Goal: Transaction & Acquisition: Purchase product/service

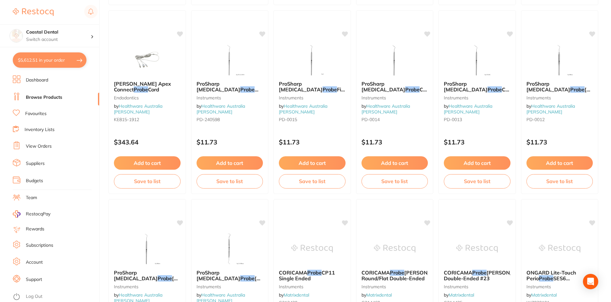
click at [64, 63] on button "$5,612.51 in your order" at bounding box center [50, 59] width 74 height 15
checkbox input "true"
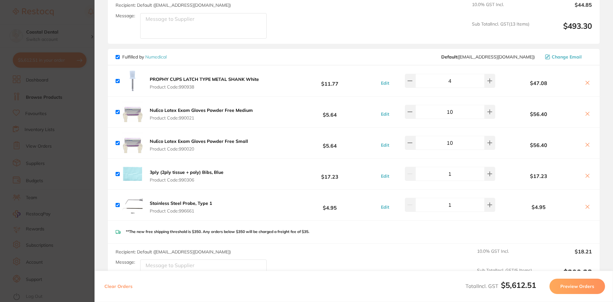
scroll to position [1691, 0]
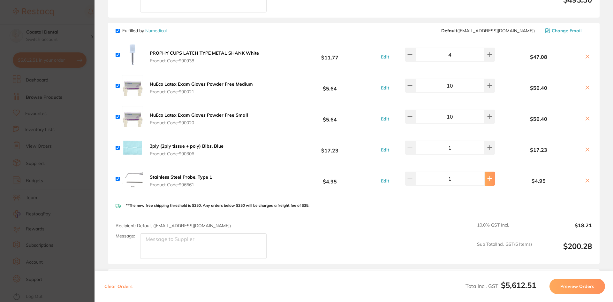
click at [487, 176] on icon at bounding box center [489, 178] width 5 height 5
type input "2"
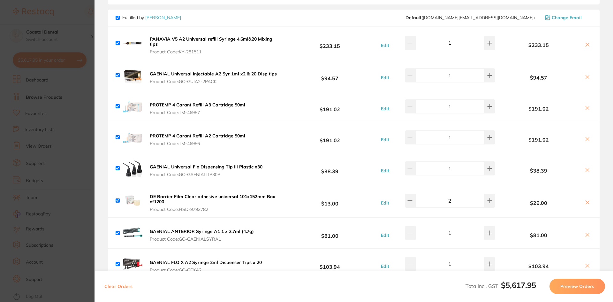
scroll to position [1915, 0]
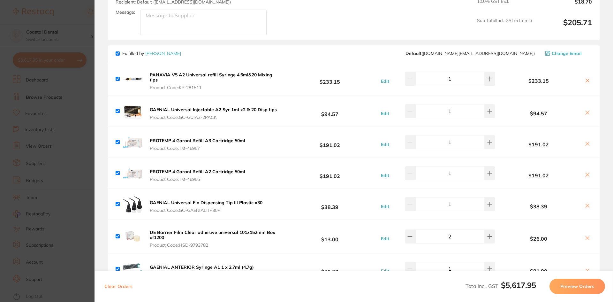
click at [586, 204] on icon at bounding box center [588, 206] width 4 height 4
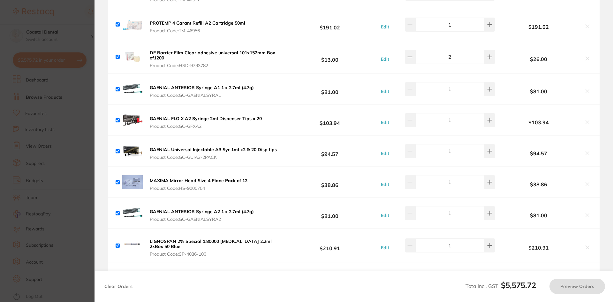
scroll to position [2074, 0]
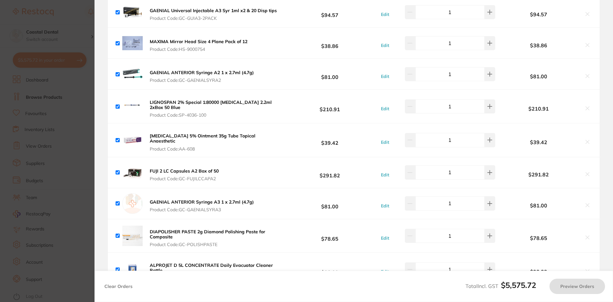
checkbox input "true"
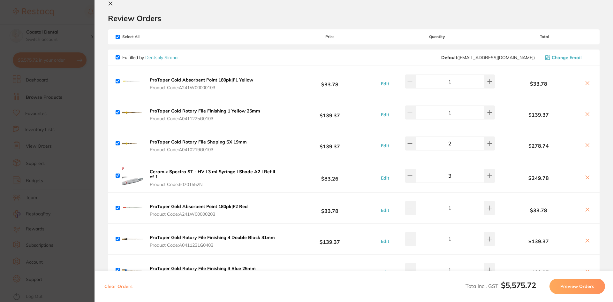
scroll to position [0, 0]
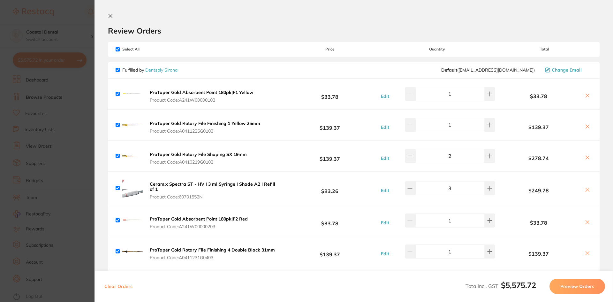
click at [109, 16] on icon at bounding box center [110, 15] width 5 height 5
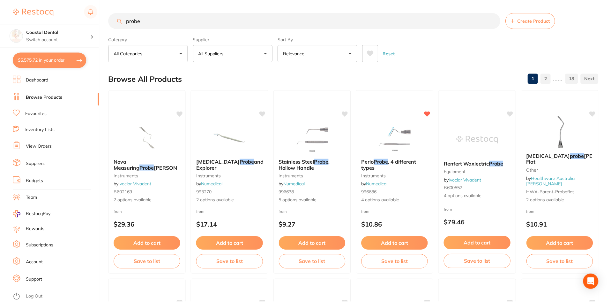
scroll to position [1023, 0]
